Goal: Navigation & Orientation: Find specific page/section

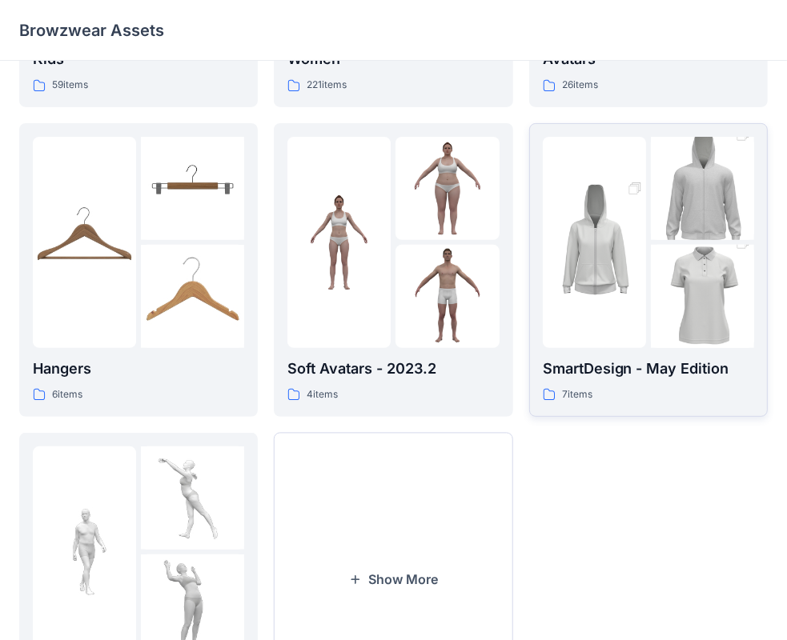
scroll to position [320, 0]
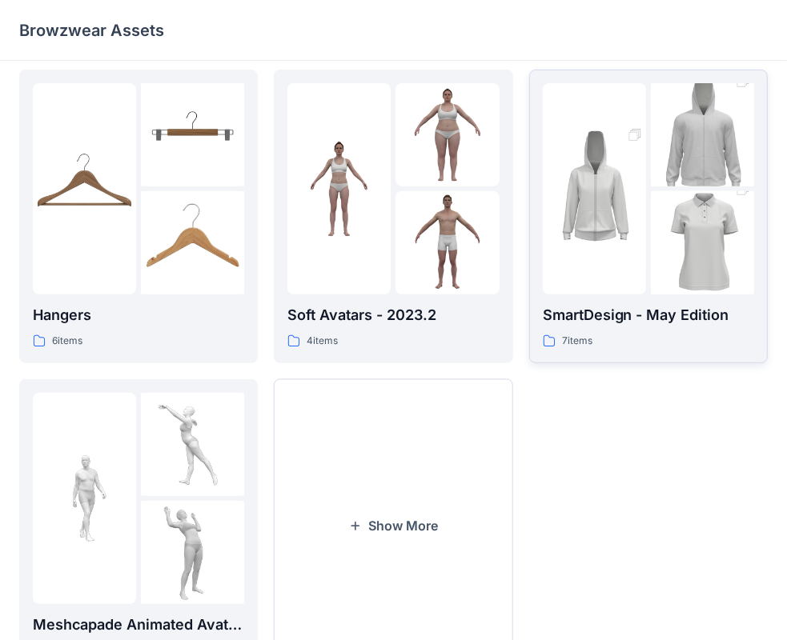
click at [579, 214] on img at bounding box center [593, 188] width 103 height 155
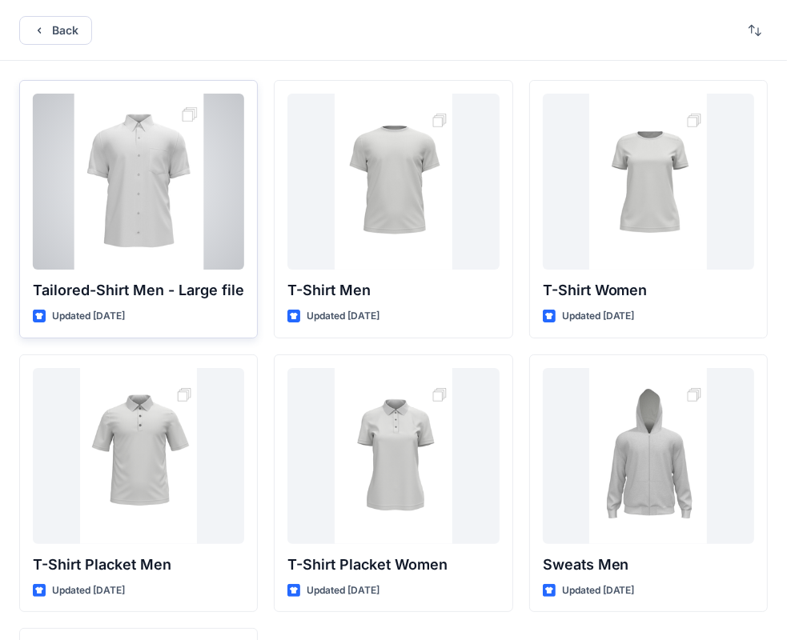
click at [95, 249] on div at bounding box center [138, 182] width 211 height 176
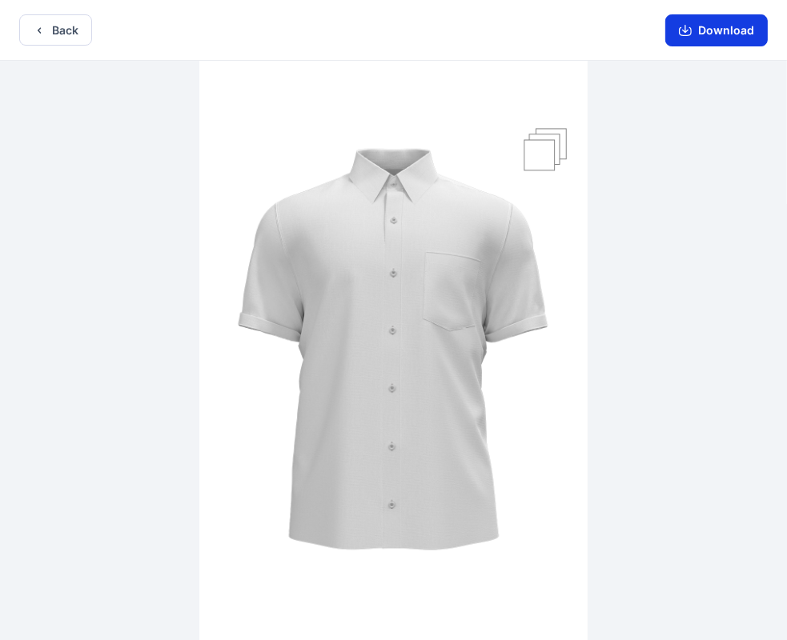
click at [710, 33] on button "Download" at bounding box center [716, 30] width 102 height 32
click at [58, 29] on button "Back" at bounding box center [55, 29] width 73 height 31
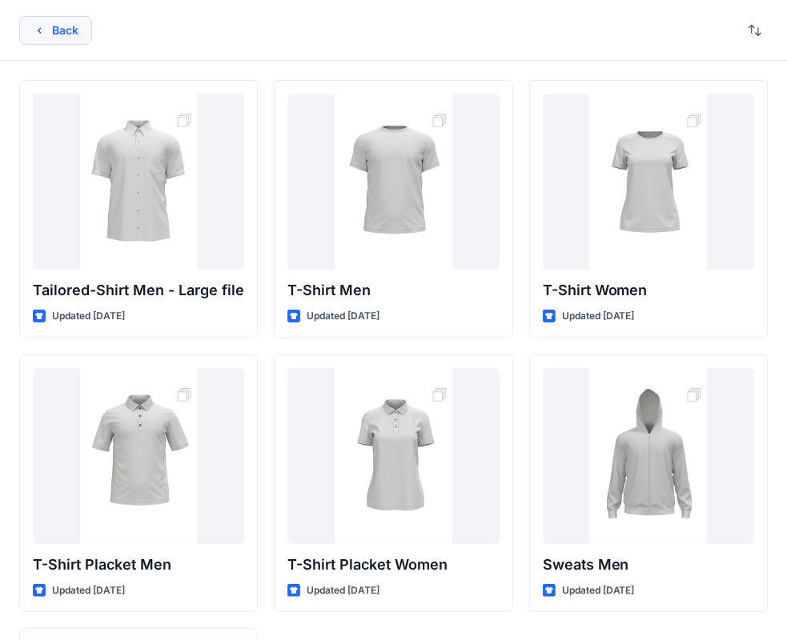
click at [55, 29] on button "Back" at bounding box center [55, 30] width 73 height 29
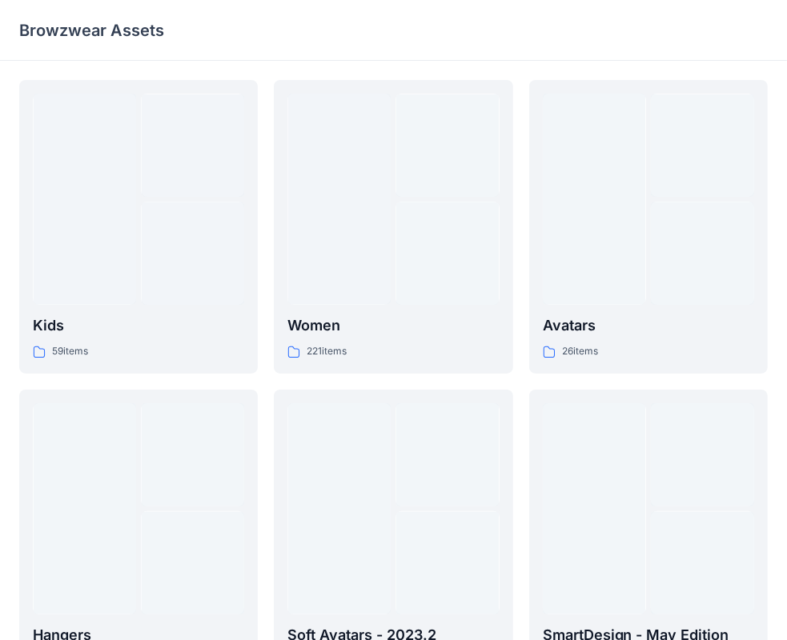
scroll to position [320, 0]
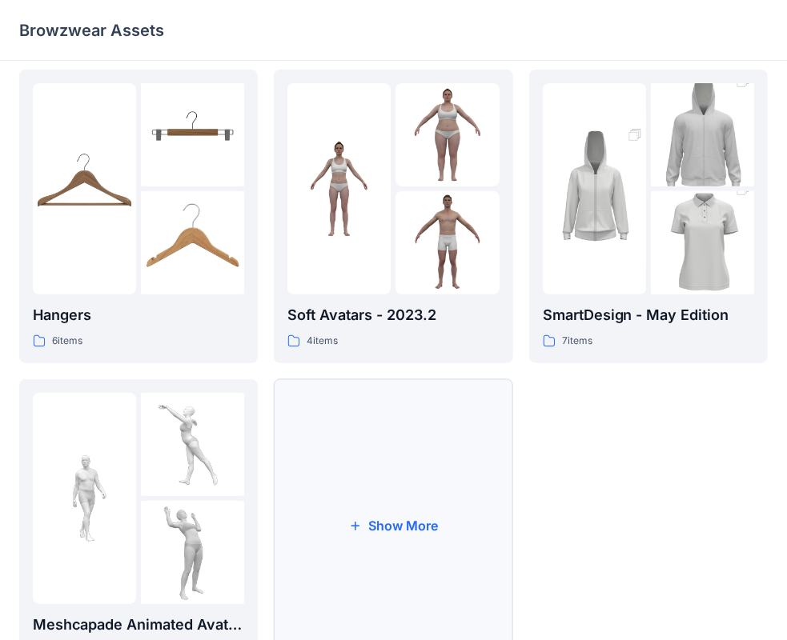
click at [391, 526] on button "Show More" at bounding box center [393, 526] width 238 height 294
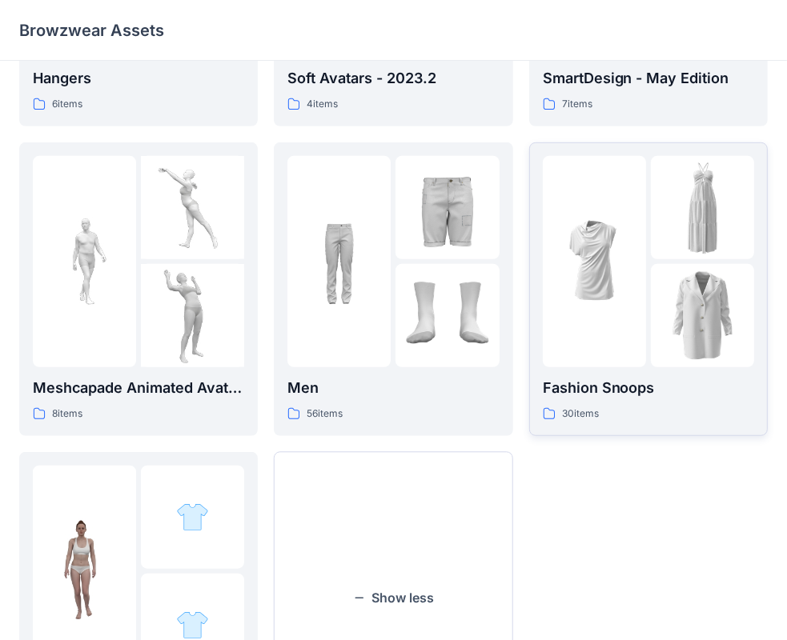
scroll to position [547, 0]
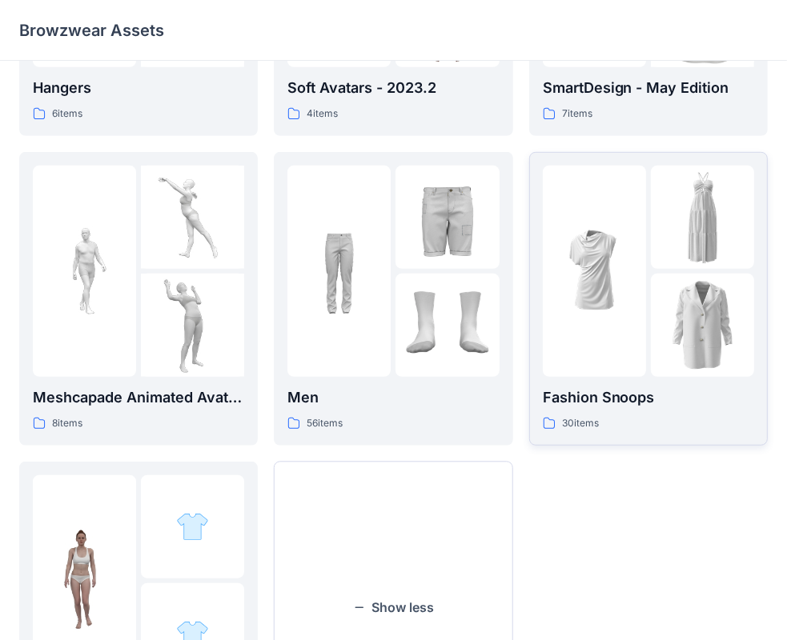
click at [619, 274] on img at bounding box center [593, 270] width 103 height 103
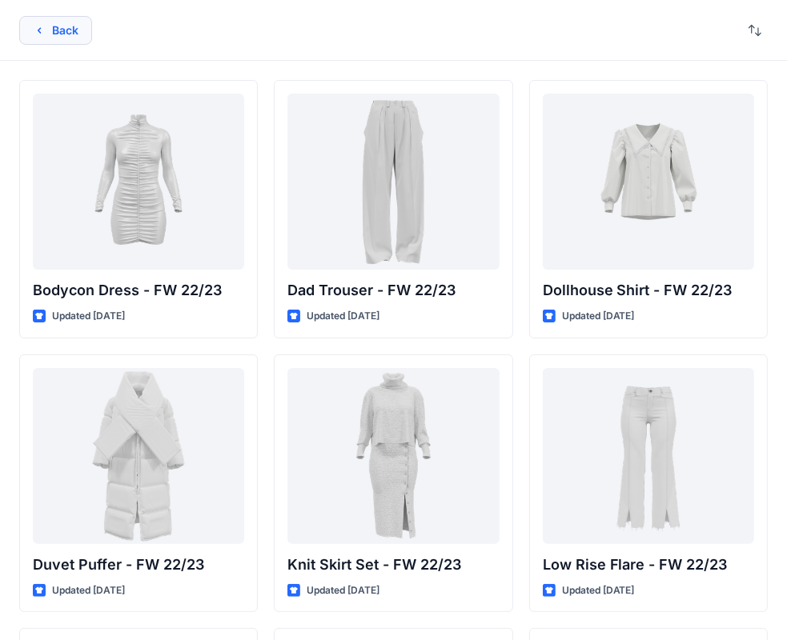
click at [38, 31] on icon "button" at bounding box center [39, 30] width 3 height 6
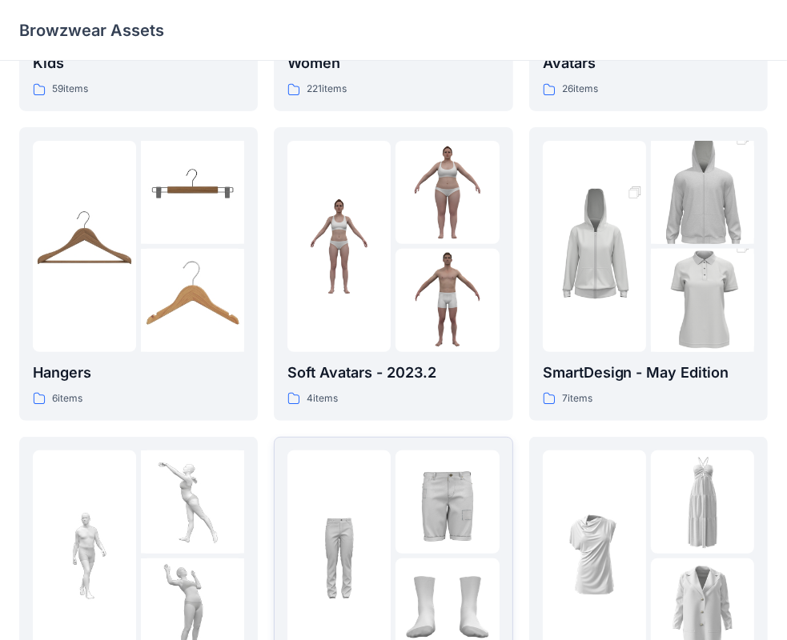
scroll to position [227, 0]
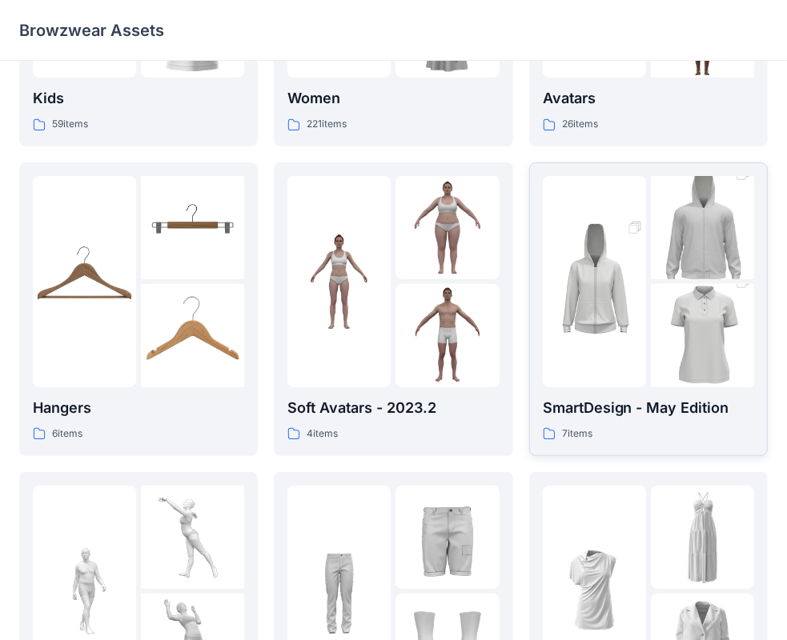
click at [634, 339] on img at bounding box center [593, 281] width 103 height 155
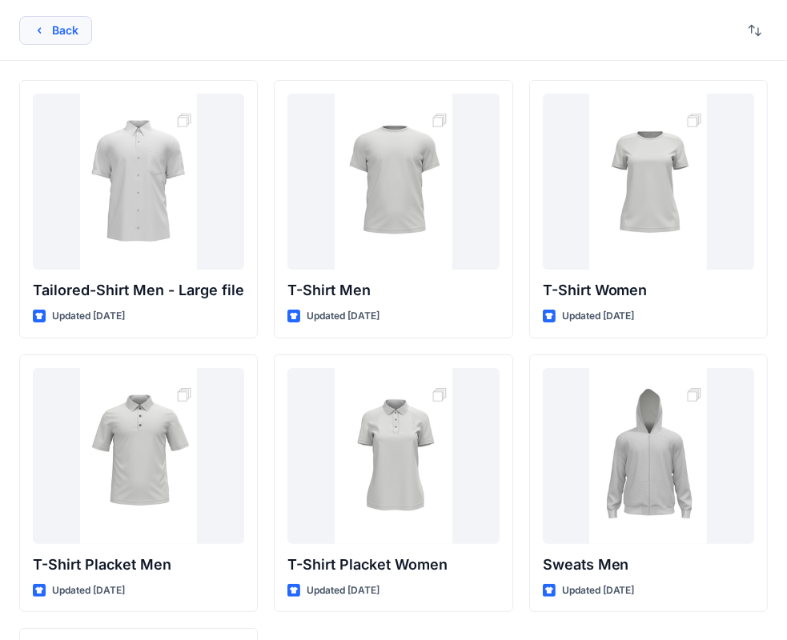
click at [36, 34] on icon "button" at bounding box center [39, 30] width 13 height 13
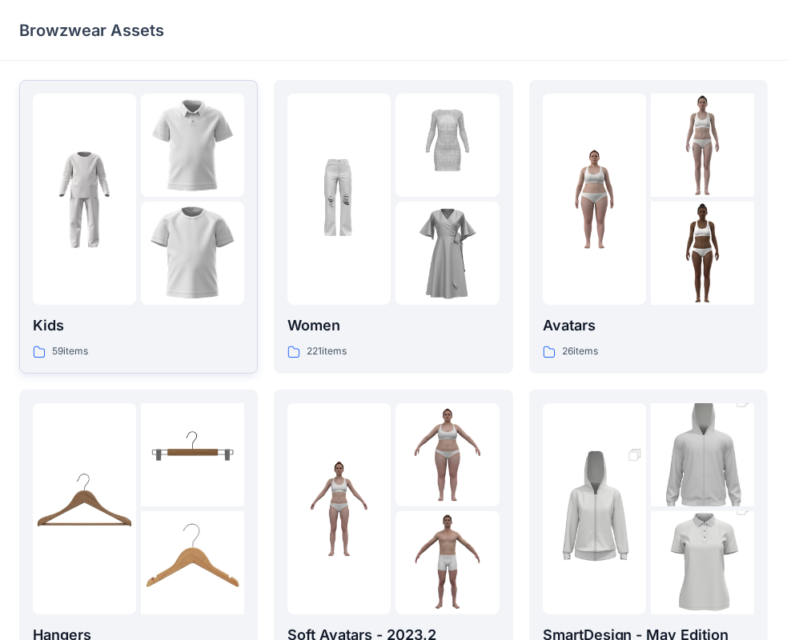
click at [167, 247] on img at bounding box center [192, 253] width 103 height 103
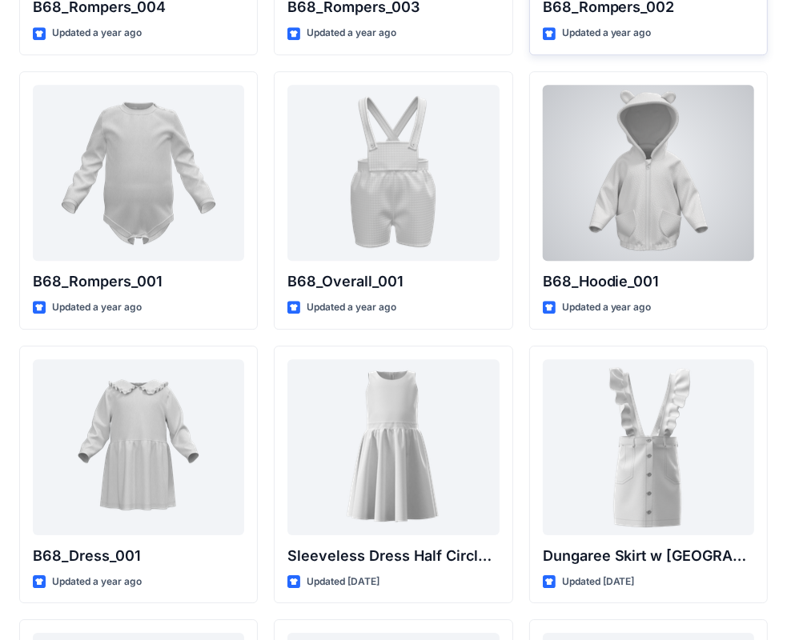
scroll to position [3025, 0]
